Goal: Use online tool/utility

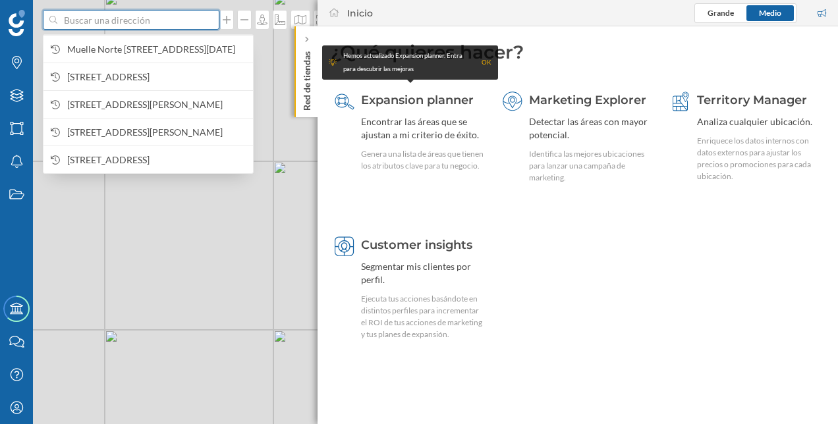
click at [141, 24] on input at bounding box center [131, 20] width 148 height 20
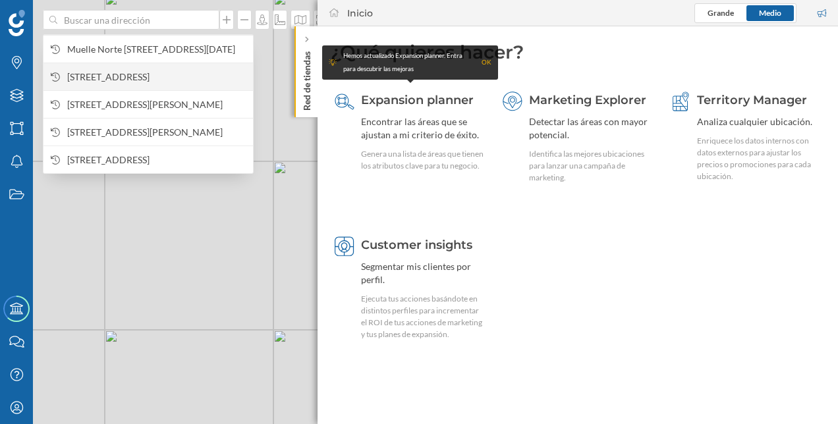
click at [194, 80] on span "[STREET_ADDRESS]" at bounding box center [156, 76] width 179 height 13
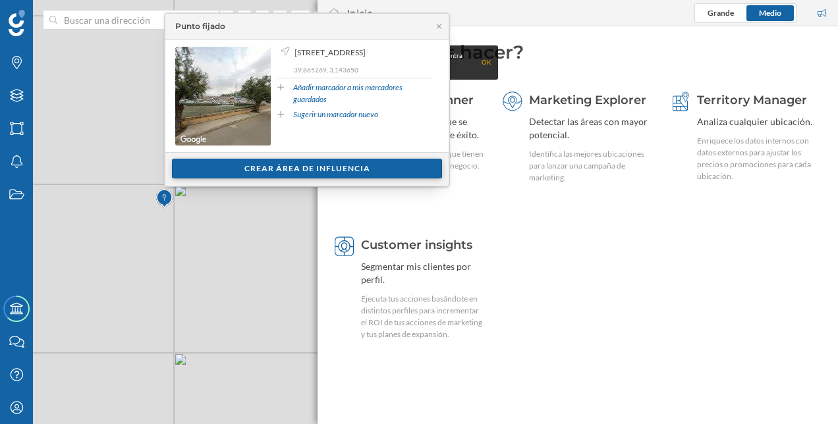
click at [322, 165] on div "Crear área de influencia" at bounding box center [307, 169] width 270 height 20
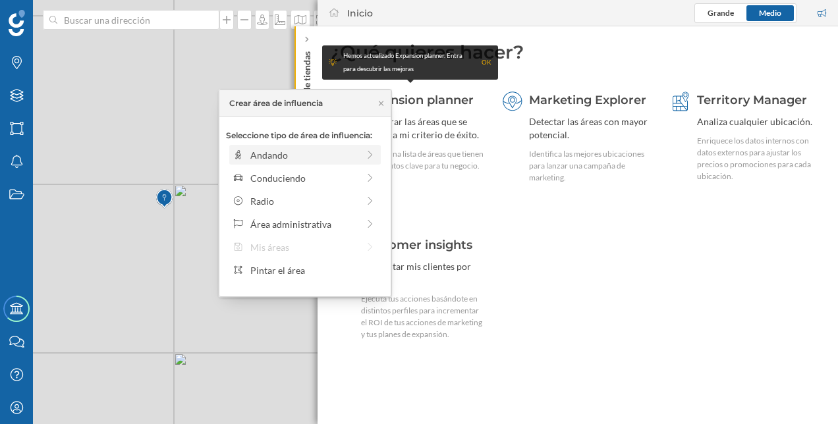
click at [285, 157] on div "Andando" at bounding box center [303, 155] width 107 height 14
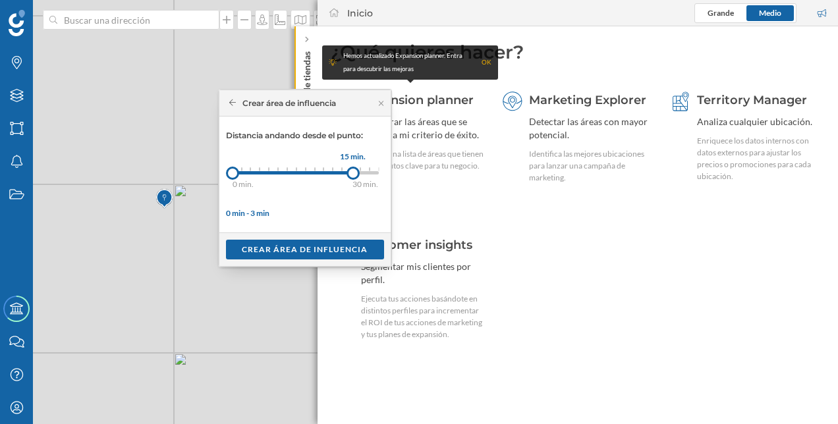
drag, startPoint x: 262, startPoint y: 173, endPoint x: 352, endPoint y: 174, distance: 90.3
click at [352, 174] on div at bounding box center [353, 173] width 13 height 13
click at [317, 250] on div "Crear área de influencia" at bounding box center [305, 249] width 158 height 20
